Goal: Transaction & Acquisition: Subscribe to service/newsletter

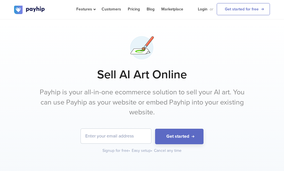
click at [133, 137] on input "email" at bounding box center [116, 136] width 70 height 15
type input "ansarisb0070@gmail.com"
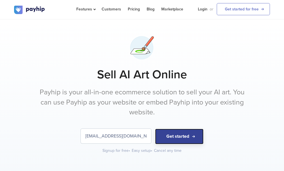
click at [179, 139] on button "Get started" at bounding box center [179, 136] width 48 height 15
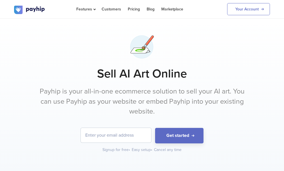
click at [103, 132] on input "email" at bounding box center [116, 135] width 70 height 15
type input "[EMAIL_ADDRESS][DOMAIN_NAME]"
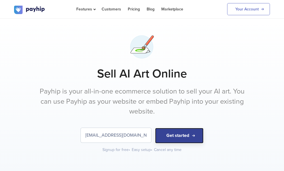
click at [178, 134] on button "Get started" at bounding box center [179, 135] width 48 height 15
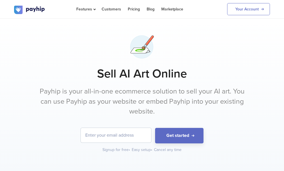
click at [108, 137] on input "email" at bounding box center [116, 135] width 70 height 15
type input "ansarisb0070@gmail.com"
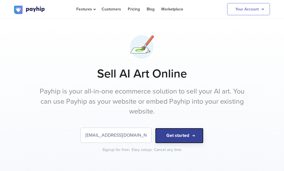
click at [163, 136] on button "Get started" at bounding box center [179, 135] width 48 height 15
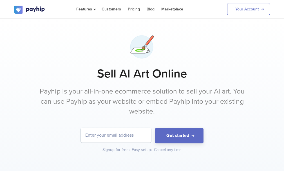
click at [129, 135] on input "email" at bounding box center [116, 135] width 70 height 15
type input "[EMAIL_ADDRESS][DOMAIN_NAME]"
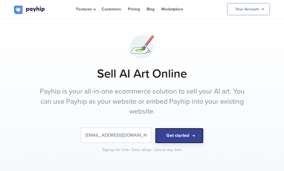
click at [170, 141] on button "Get started" at bounding box center [179, 135] width 48 height 15
